Goal: Information Seeking & Learning: Learn about a topic

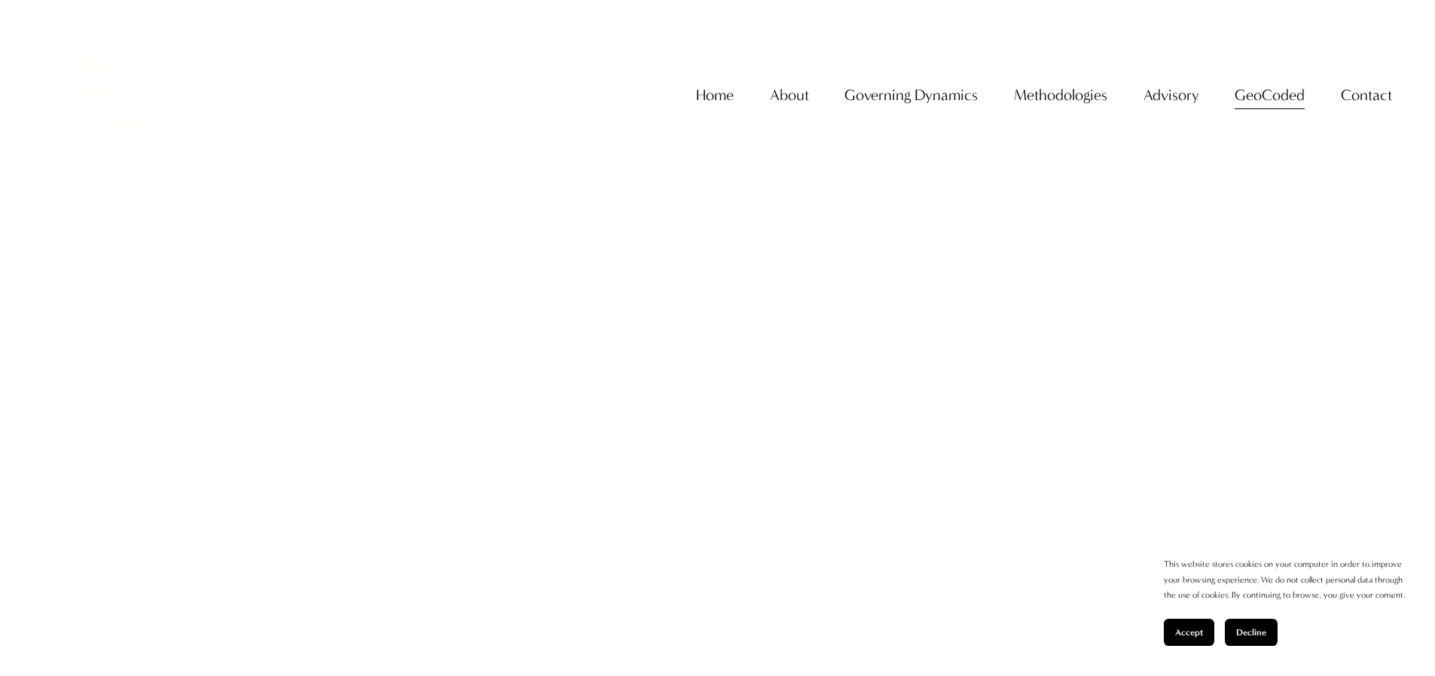
scroll to position [1019, 0]
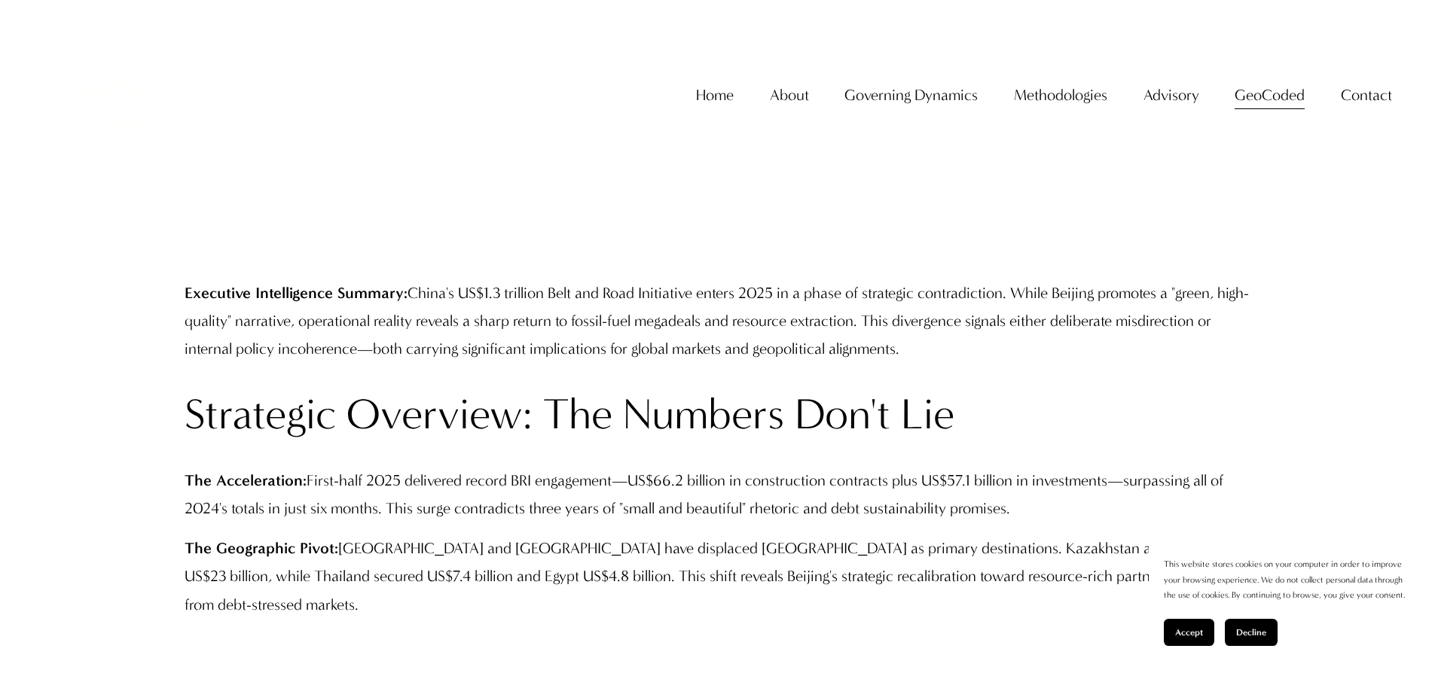
click at [1245, 111] on link "GeoCoded" at bounding box center [1270, 95] width 70 height 31
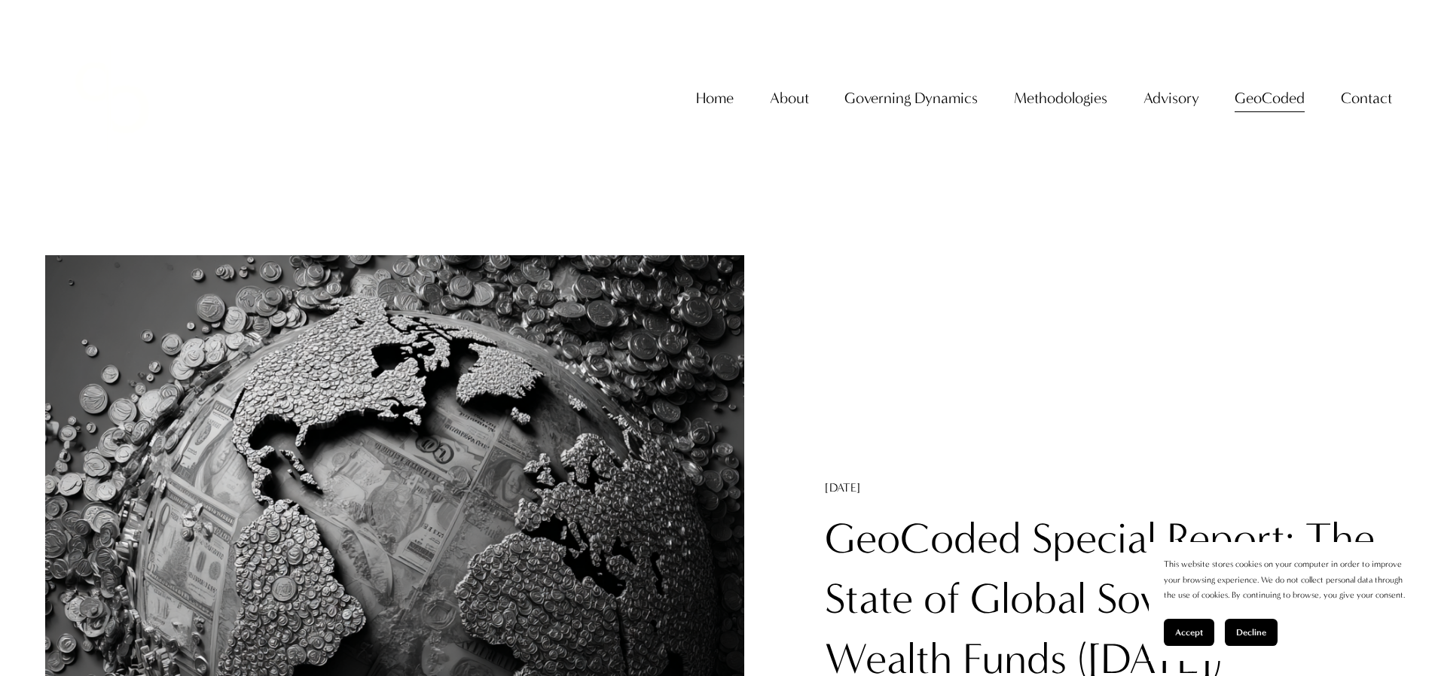
click at [963, 527] on link "GeoCoded Special Report: The State of Global Sovereign Wealth Funds ([DATE])" at bounding box center [1100, 599] width 550 height 171
